Goal: Information Seeking & Learning: Learn about a topic

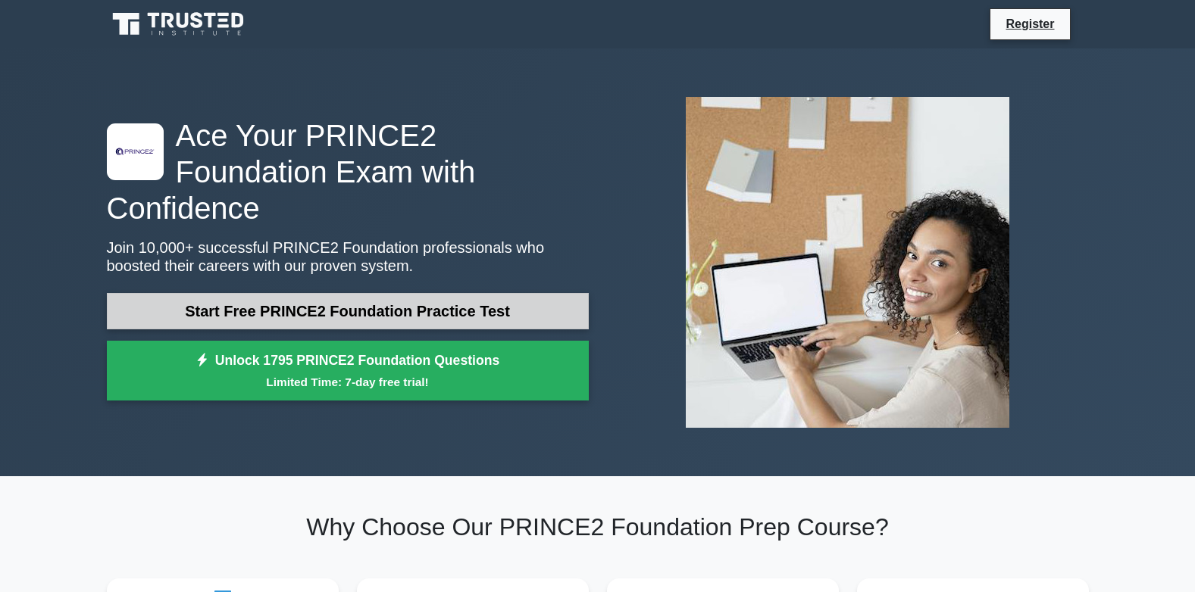
click at [274, 293] on link "Start Free PRINCE2 Foundation Practice Test" at bounding box center [348, 311] width 482 height 36
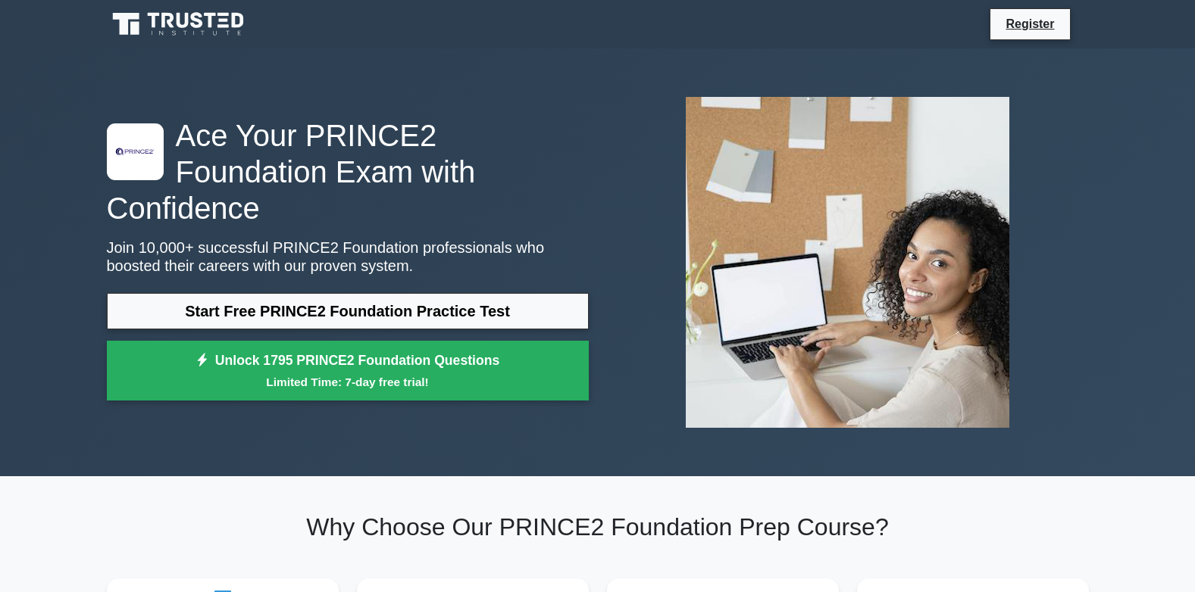
drag, startPoint x: -3, startPoint y: 21, endPoint x: 0, endPoint y: 8, distance: 14.0
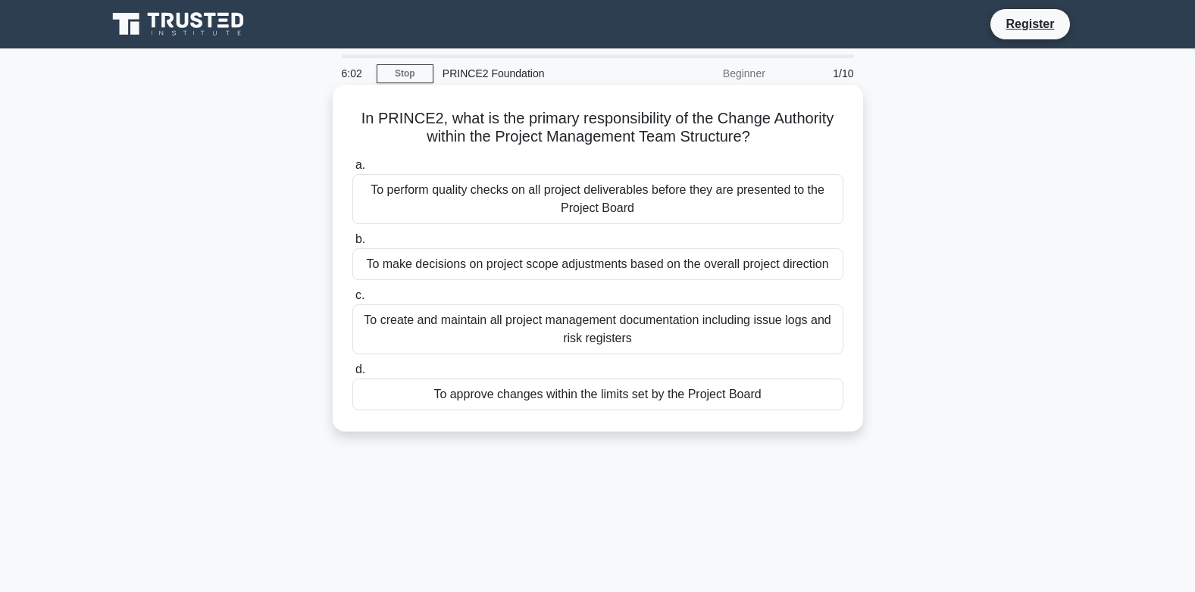
click at [723, 404] on div "To approve changes within the limits set by the Project Board" at bounding box center [597, 395] width 491 height 32
click at [352, 375] on input "d. To approve changes within the limits set by the Project Board" at bounding box center [352, 370] width 0 height 10
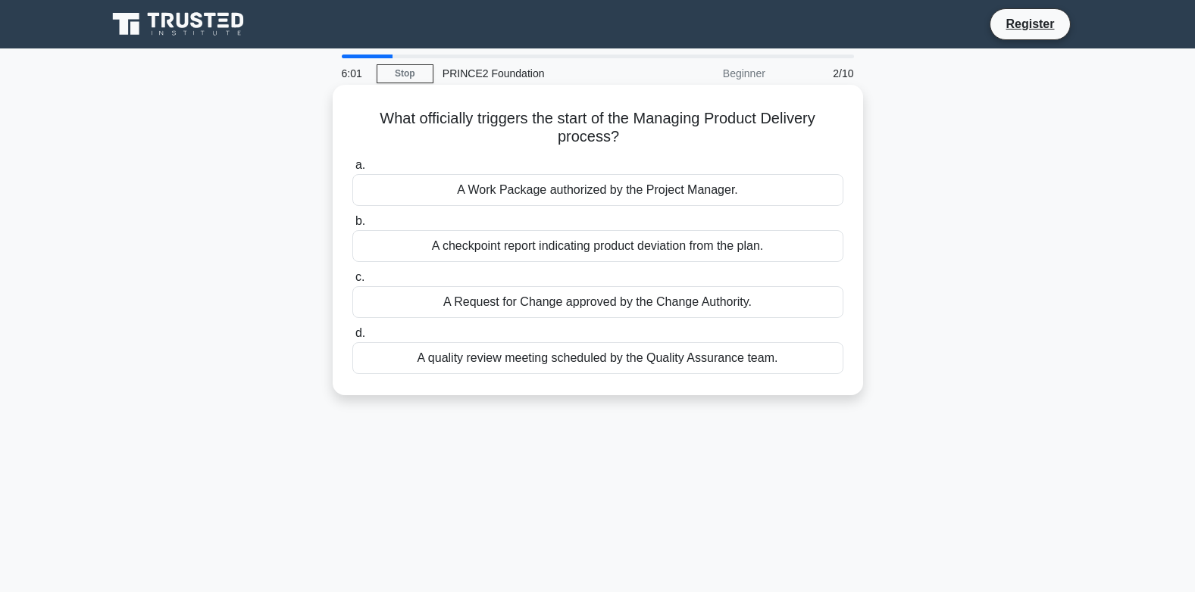
click at [619, 320] on div "a. A Work Package authorized by the Project Manager. b. A checkpoint report ind…" at bounding box center [597, 265] width 509 height 224
click at [620, 312] on div "A Request for Change approved by the Change Authority." at bounding box center [597, 302] width 491 height 32
click at [352, 283] on input "c. A Request for Change approved by the Change Authority." at bounding box center [352, 278] width 0 height 10
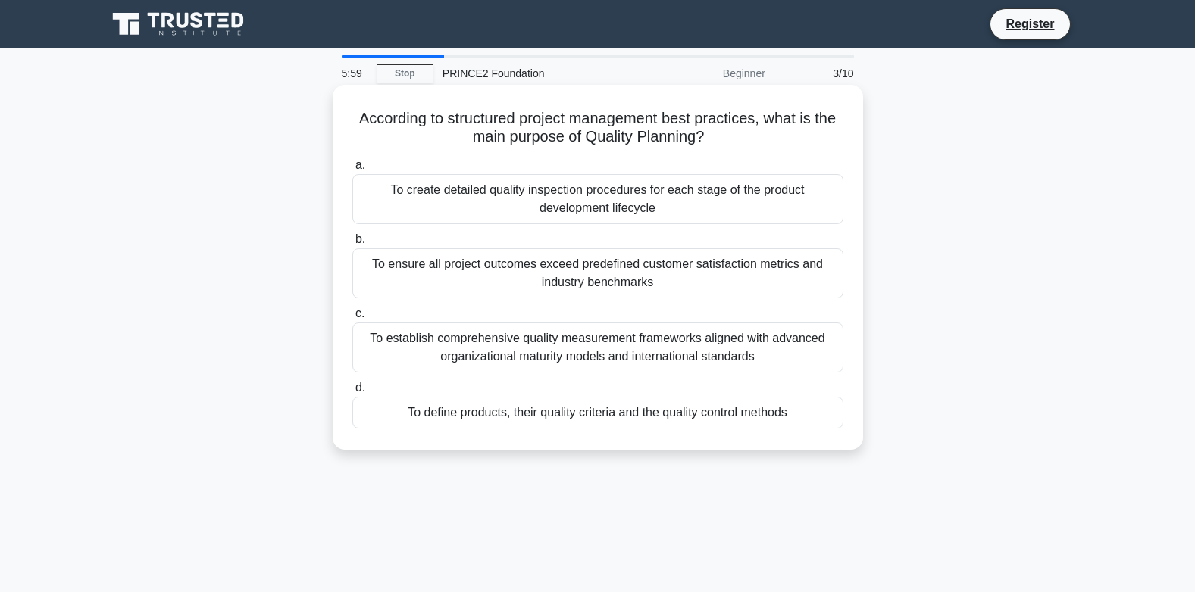
click at [621, 312] on label "c. To establish comprehensive quality measurement frameworks aligned with advan…" at bounding box center [597, 339] width 491 height 68
click at [352, 312] on input "c. To establish comprehensive quality measurement frameworks aligned with advan…" at bounding box center [352, 314] width 0 height 10
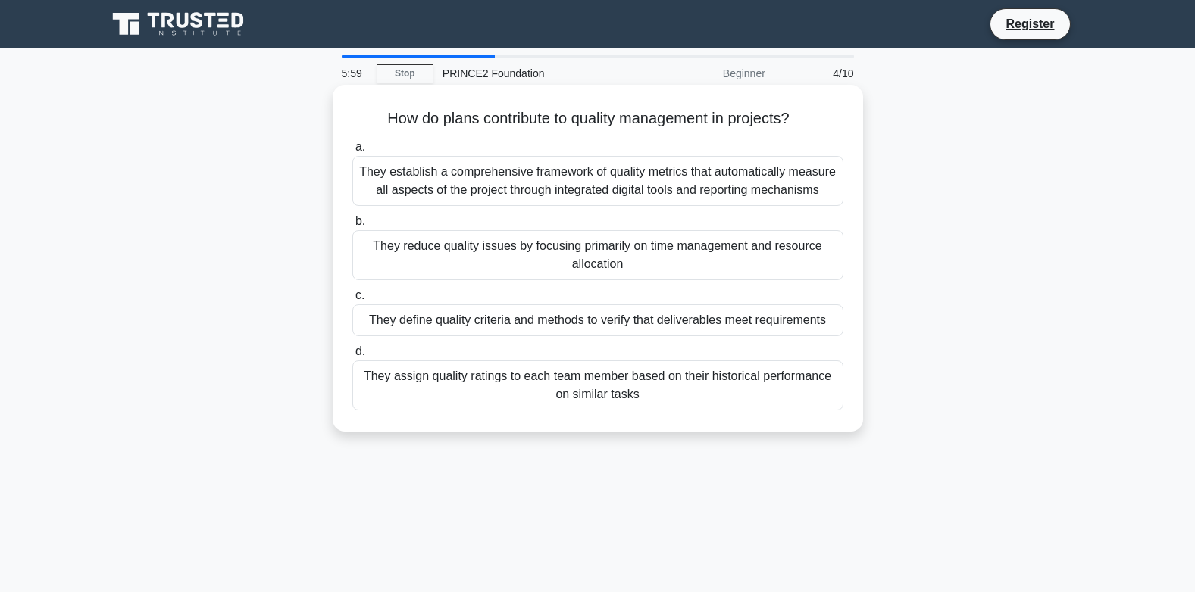
click at [622, 348] on div "a. They establish a comprehensive framework of quality metrics that automatical…" at bounding box center [597, 274] width 509 height 279
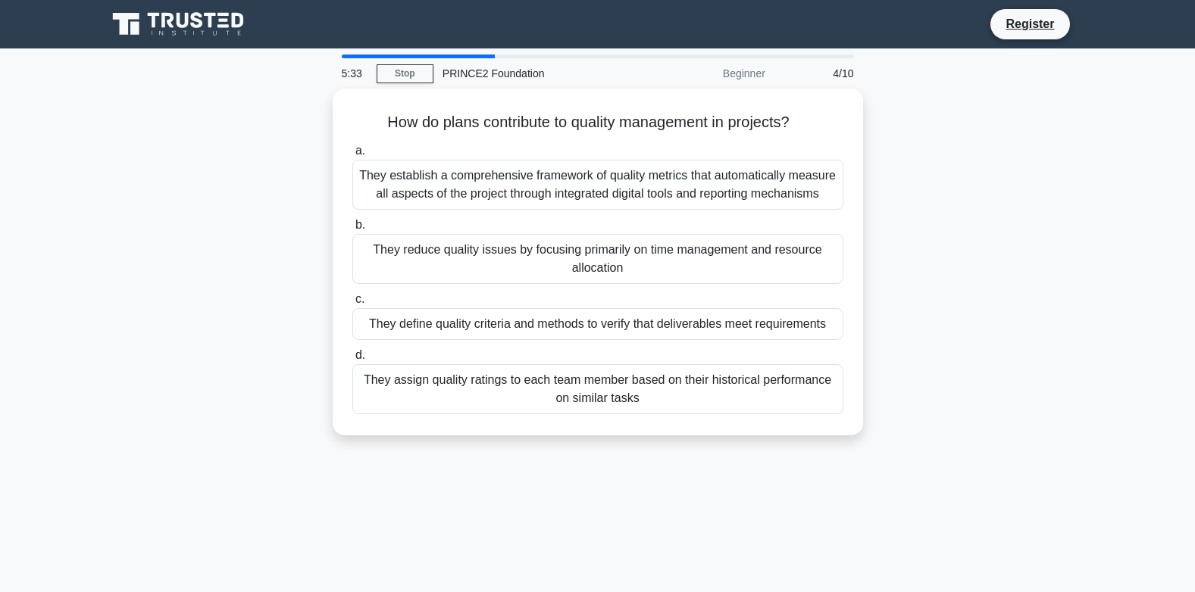
click at [88, 155] on main "5:33 Stop PRINCE2 Foundation Beginner 4/10 How do plans contribute to quality m…" at bounding box center [597, 433] width 1195 height 770
